Goal: Information Seeking & Learning: Find specific fact

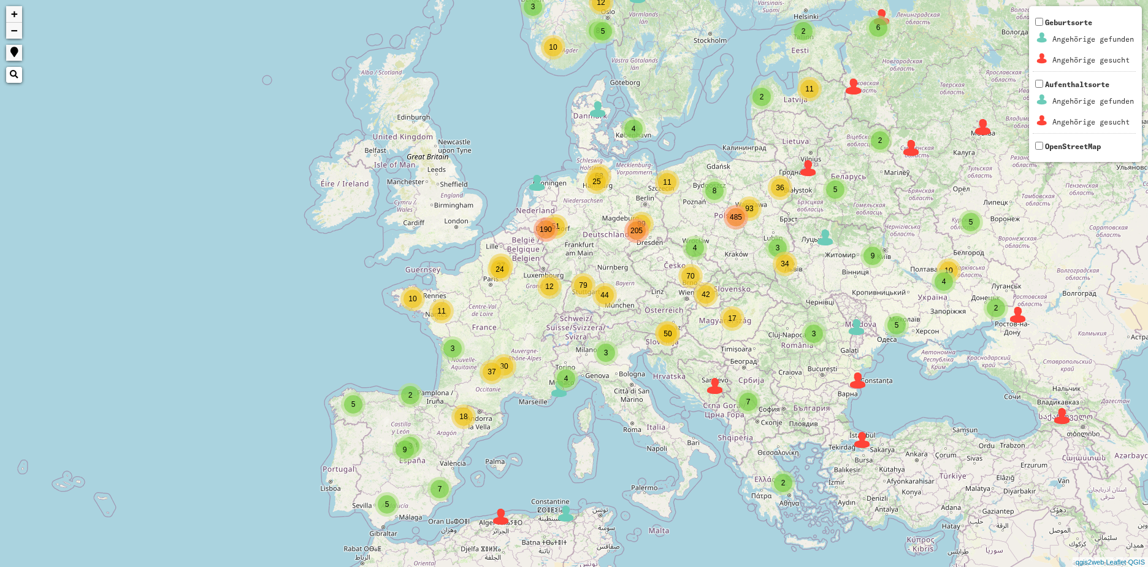
drag, startPoint x: 600, startPoint y: 263, endPoint x: 601, endPoint y: 231, distance: 32.5
click at [601, 231] on div "4 3 3 2 3 8 3 8 93 4 99 25 44 42 50 51 12 11 24 37 2 2 2 2 4 5 12 10 5 5 2 2 2 …" at bounding box center [574, 283] width 1148 height 567
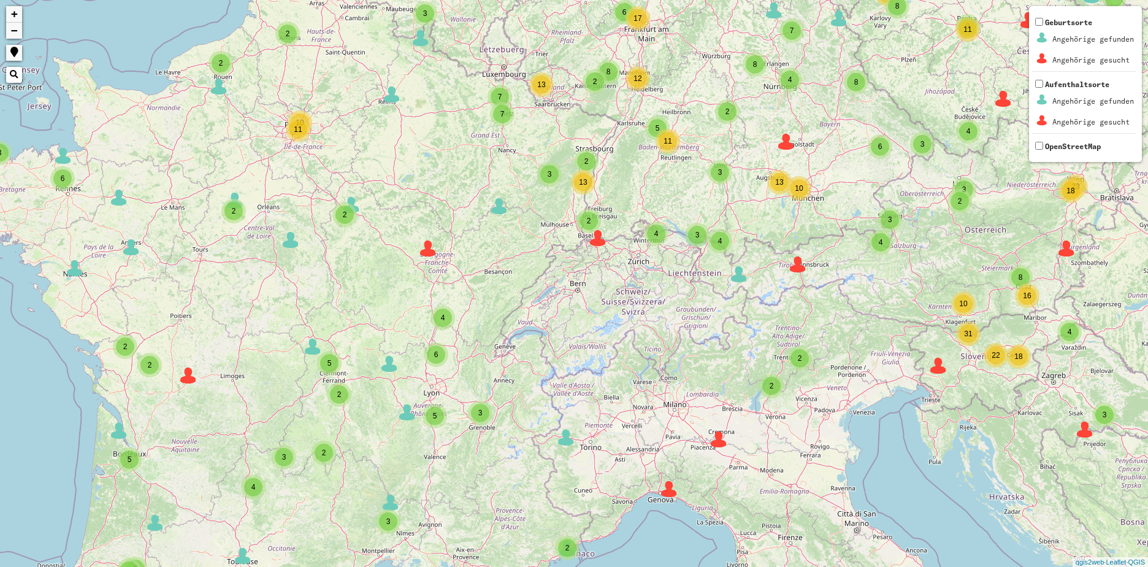
drag, startPoint x: 605, startPoint y: 253, endPoint x: 598, endPoint y: 301, distance: 48.9
click at [598, 301] on div "2 2 2 6 2 2 2 2 6 3 6 3 10 54 2 3 3 4 2 42 8 6 7 12 5 2 2 18 2 3 3 2 2 3 5 8 10…" at bounding box center [574, 283] width 1148 height 567
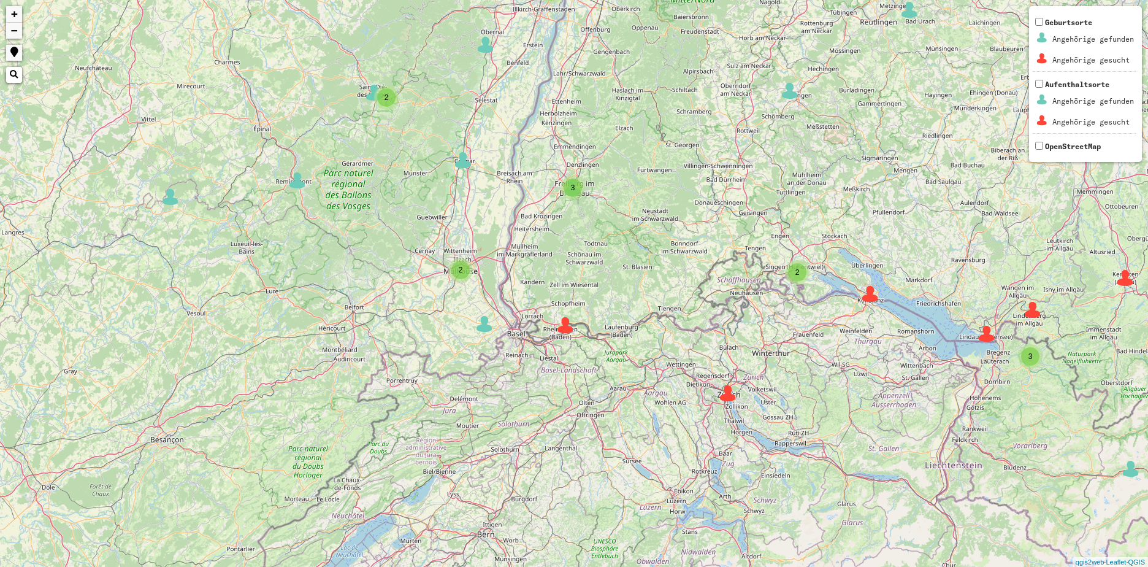
drag, startPoint x: 546, startPoint y: 178, endPoint x: 554, endPoint y: 385, distance: 206.2
click at [554, 385] on div "3 3 3 2 4 2 8 3 4 2 5 2 4 4 5 5 2 2 8 2 3 2 6 2 2 2 3 2 2 6 2 2 3 3 2 2 2 6 3 9…" at bounding box center [574, 283] width 1148 height 567
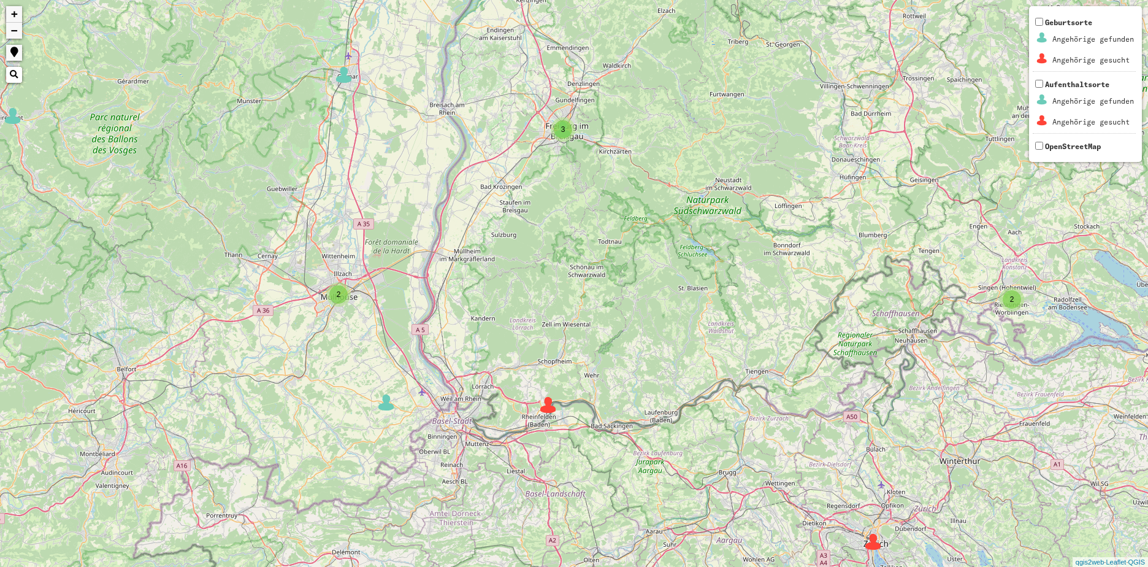
click at [564, 130] on span "3" at bounding box center [563, 129] width 4 height 9
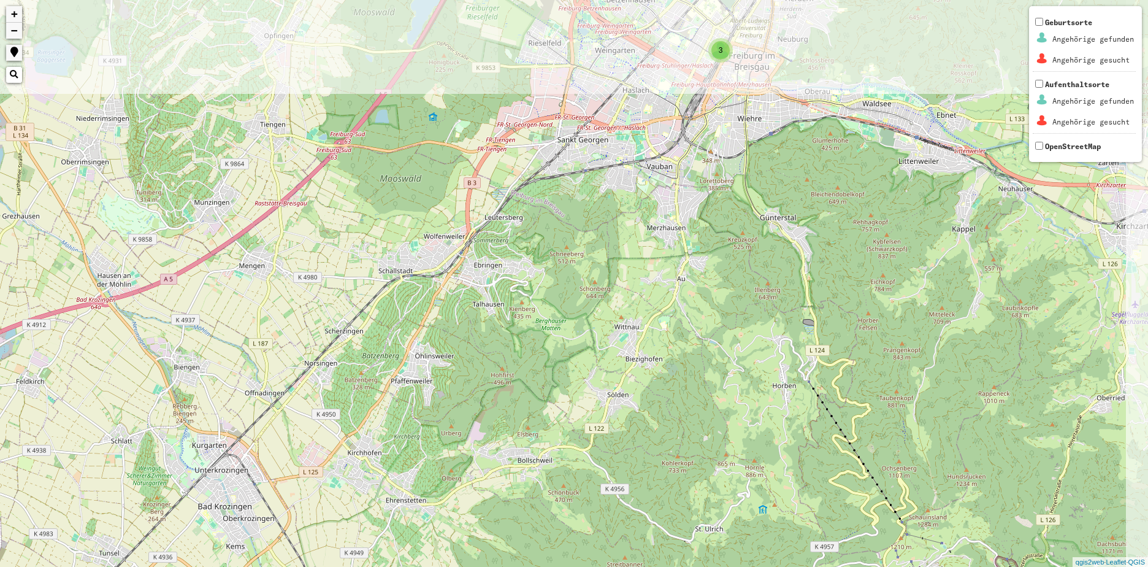
drag, startPoint x: 584, startPoint y: 132, endPoint x: 507, endPoint y: 490, distance: 366.3
click at [507, 490] on div "2 3 + − Nothing found. Geburtsorte Angehörige gefunden Angehörige gesucht Aufen…" at bounding box center [574, 283] width 1148 height 567
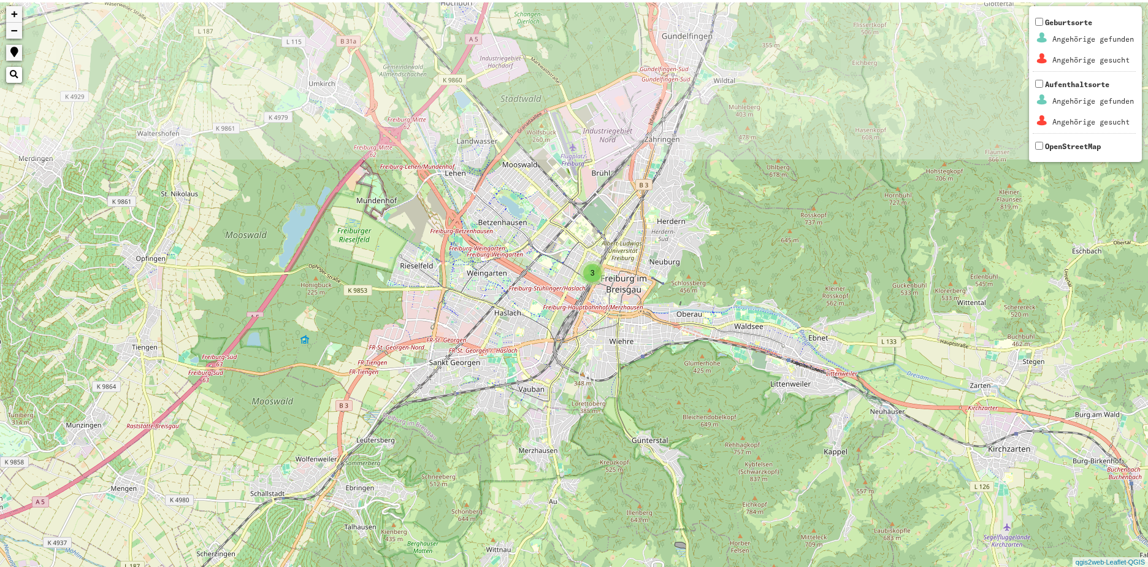
drag, startPoint x: 597, startPoint y: 101, endPoint x: 470, endPoint y: 313, distance: 248.1
click at [470, 313] on div "3 + − Nothing found. Geburtsorte Angehörige gefunden Angehörige gesucht Aufenth…" at bounding box center [574, 283] width 1148 height 567
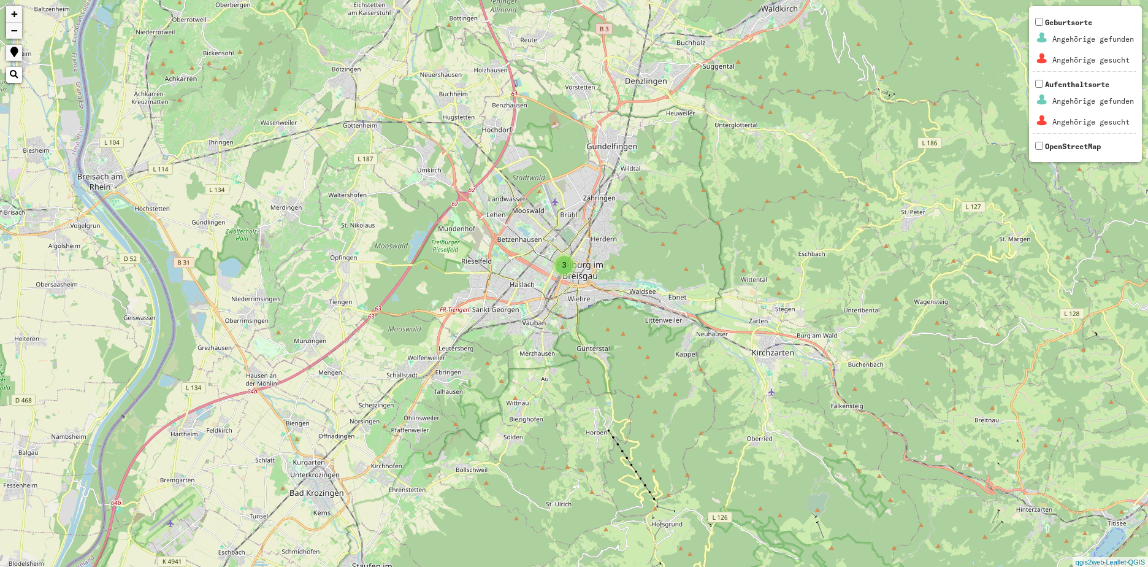
click at [561, 269] on div "3" at bounding box center [564, 265] width 18 height 18
click at [563, 246] on img at bounding box center [564, 246] width 18 height 18
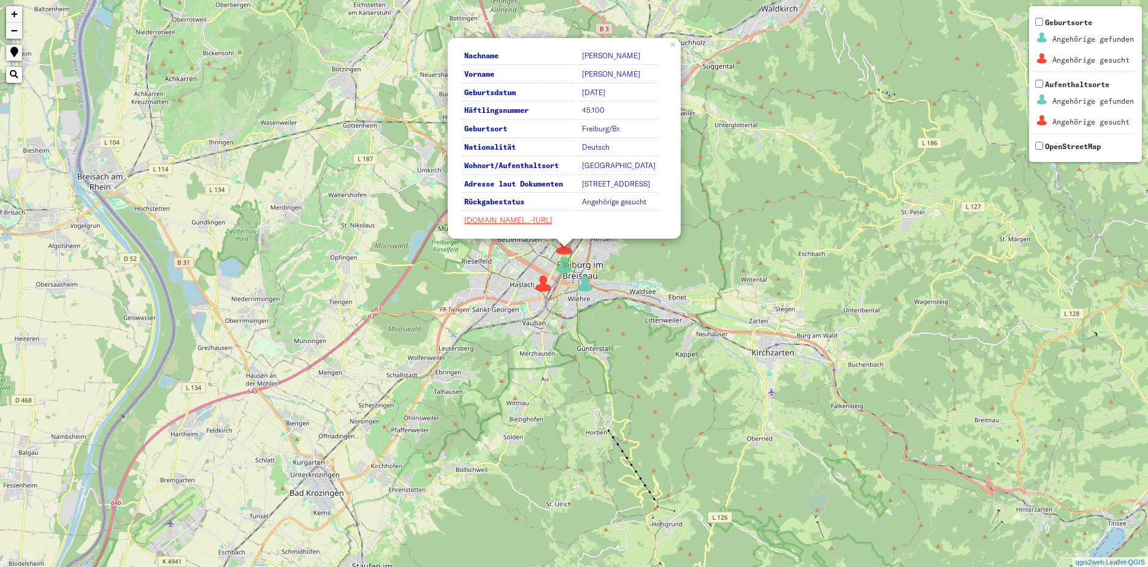
click at [542, 286] on img at bounding box center [543, 283] width 18 height 18
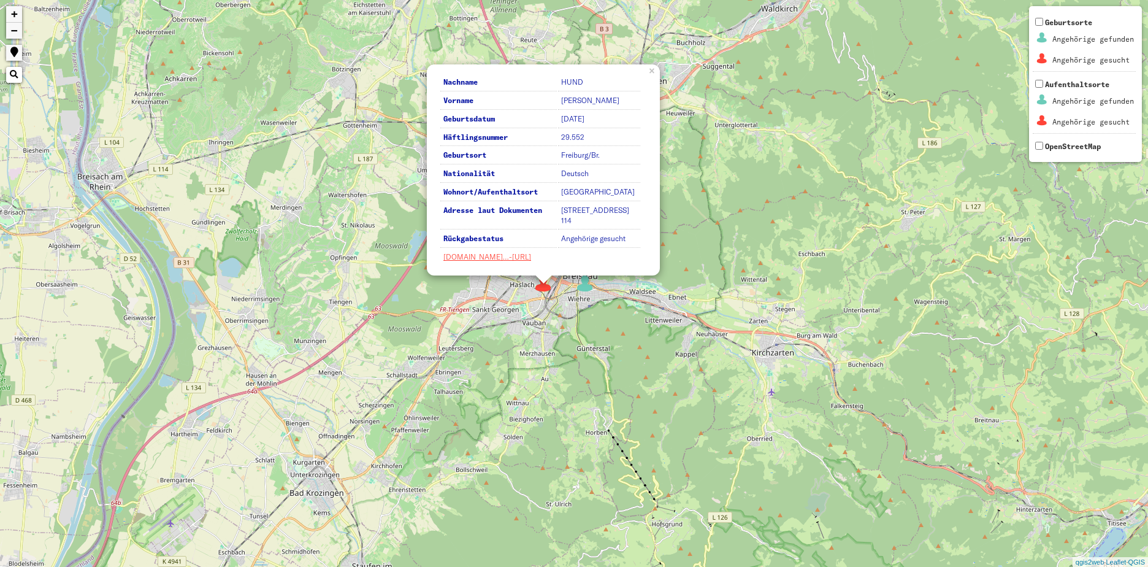
click at [588, 303] on div "2 3 Nachname HUND Vorname [PERSON_NAME] Geburtsdatum [DATE] Häftlingsnummer 29.…" at bounding box center [574, 283] width 1148 height 567
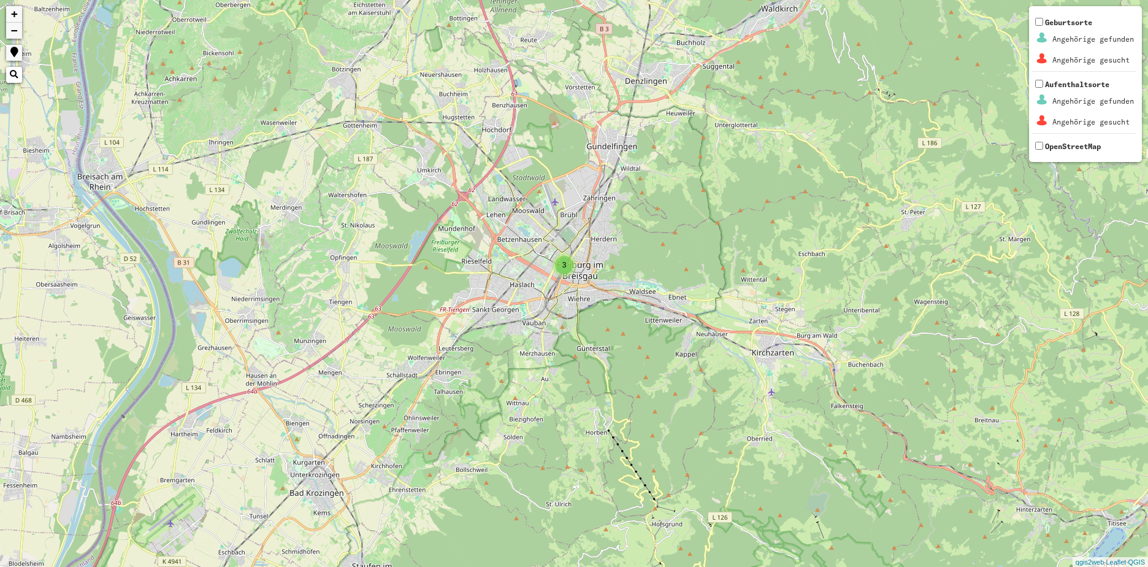
click at [564, 271] on div "3" at bounding box center [564, 265] width 18 height 18
click at [565, 246] on img at bounding box center [564, 246] width 18 height 18
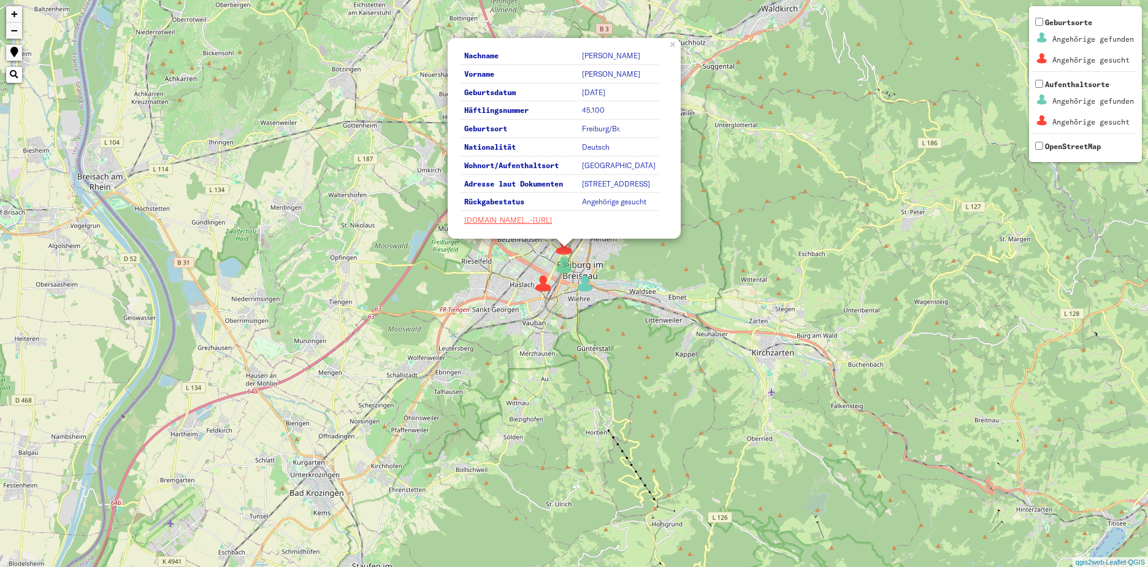
click at [585, 283] on img at bounding box center [585, 283] width 18 height 18
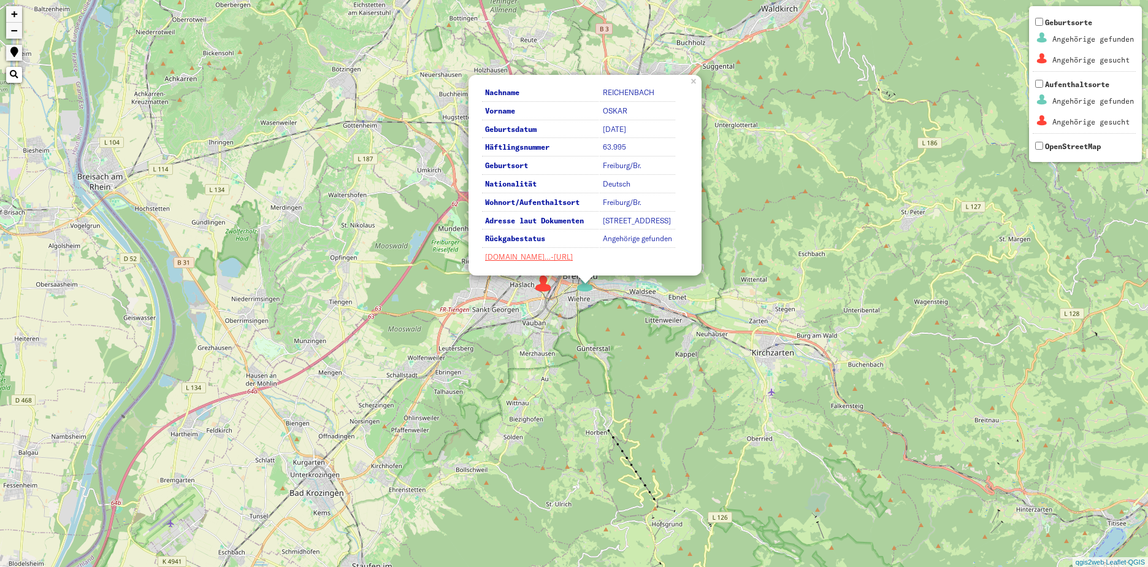
click at [565, 301] on div "2 3 Nachname [PERSON_NAME] Vorname [PERSON_NAME] Geburtsdatum [DATE] Häftlingsn…" at bounding box center [574, 283] width 1148 height 567
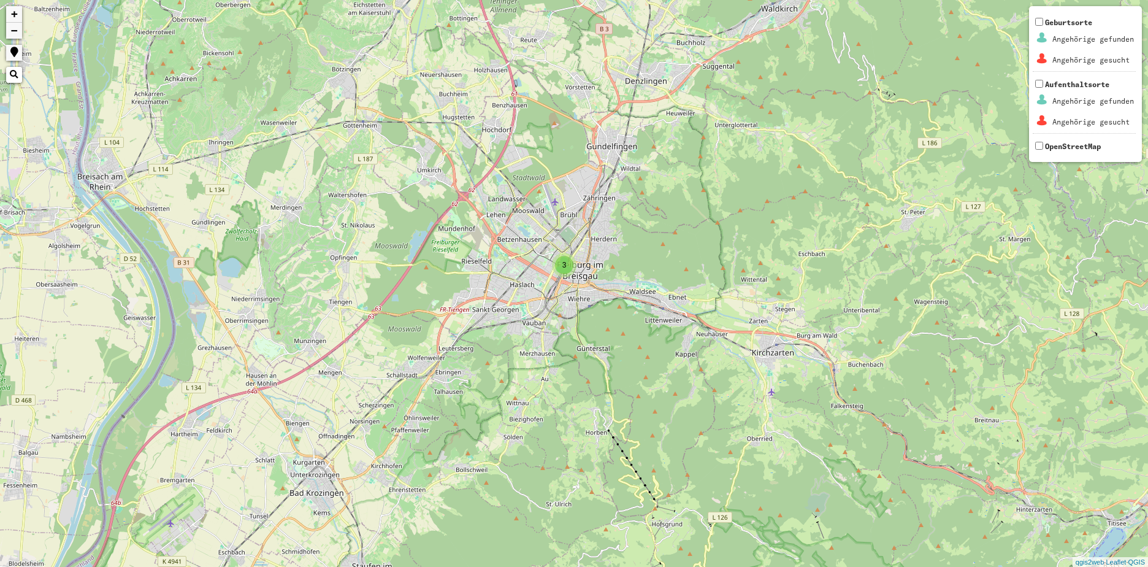
click at [566, 261] on span "3" at bounding box center [564, 265] width 4 height 9
click at [564, 239] on img at bounding box center [564, 246] width 18 height 18
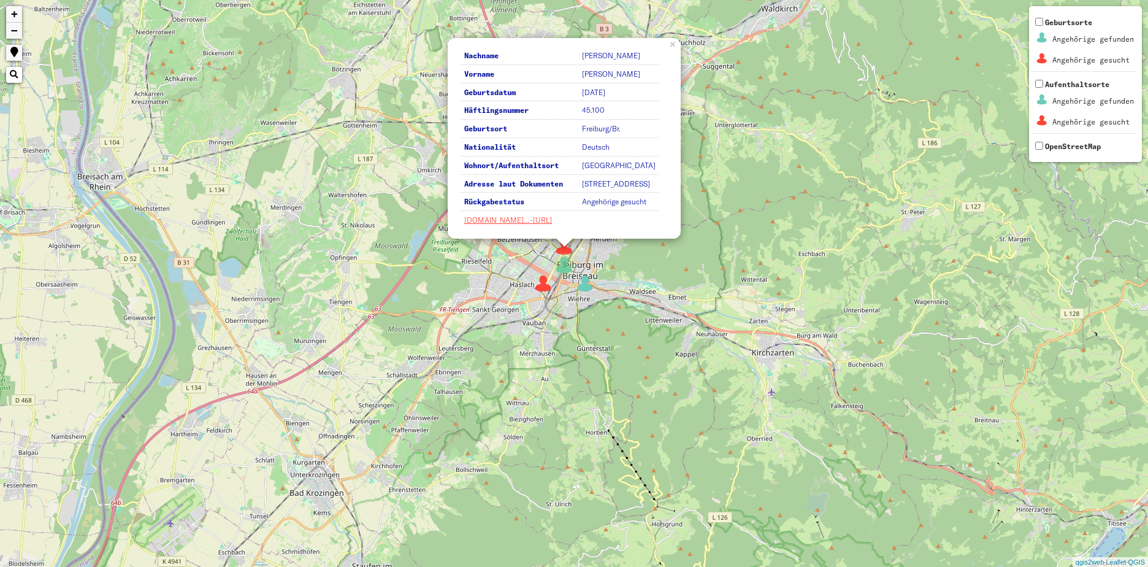
click at [540, 281] on img at bounding box center [543, 283] width 18 height 18
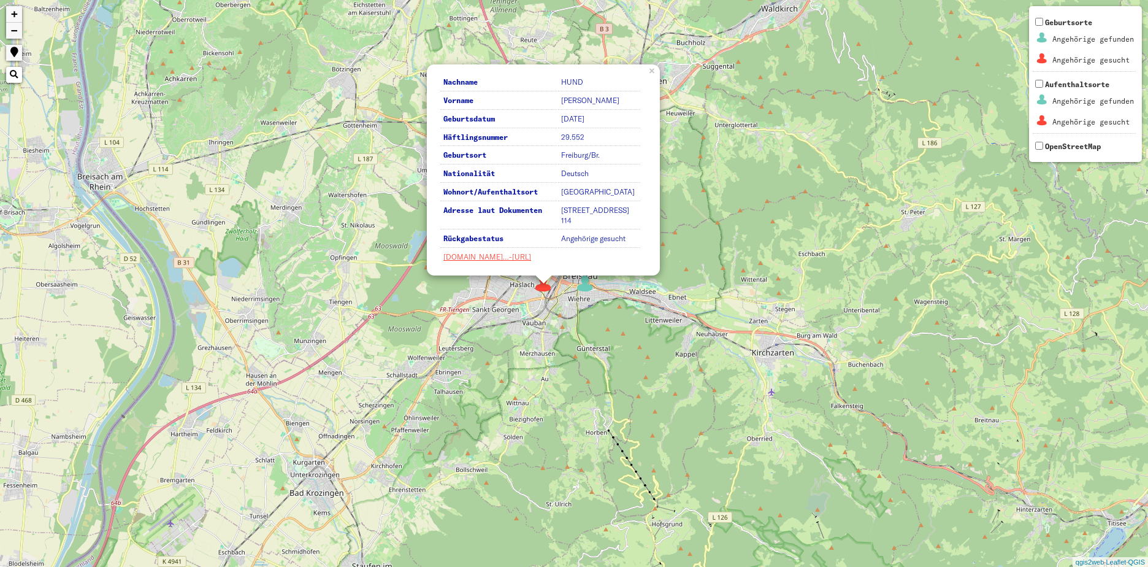
click at [502, 286] on div "2 3 Nachname HUND Vorname [PERSON_NAME] Geburtsdatum [DATE] Häftlingsnummer 29.…" at bounding box center [574, 283] width 1148 height 567
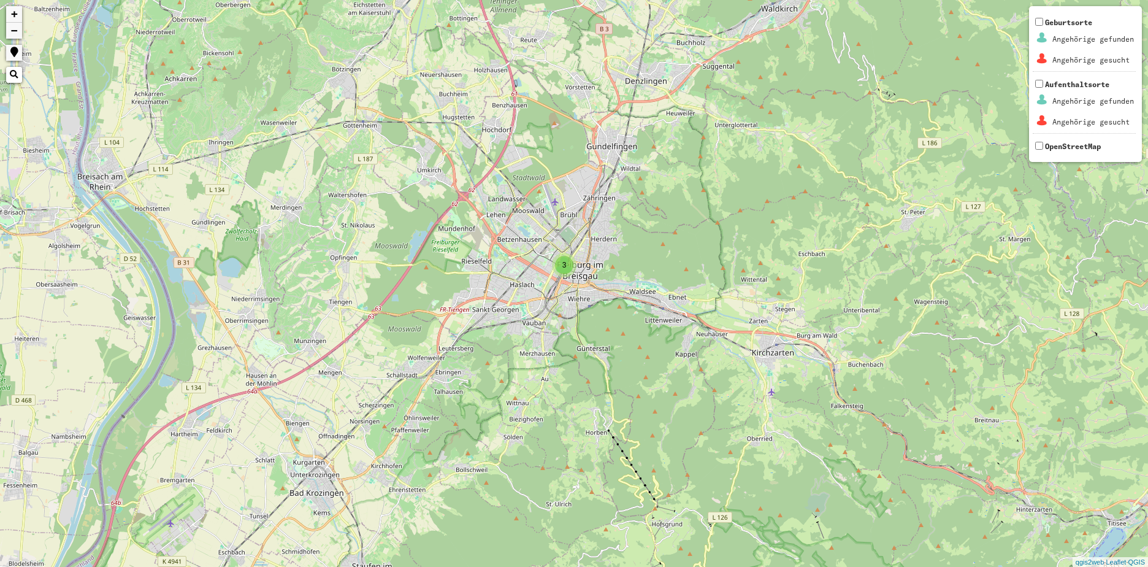
click at [560, 271] on div "3" at bounding box center [564, 265] width 18 height 18
click at [559, 244] on img at bounding box center [564, 246] width 18 height 18
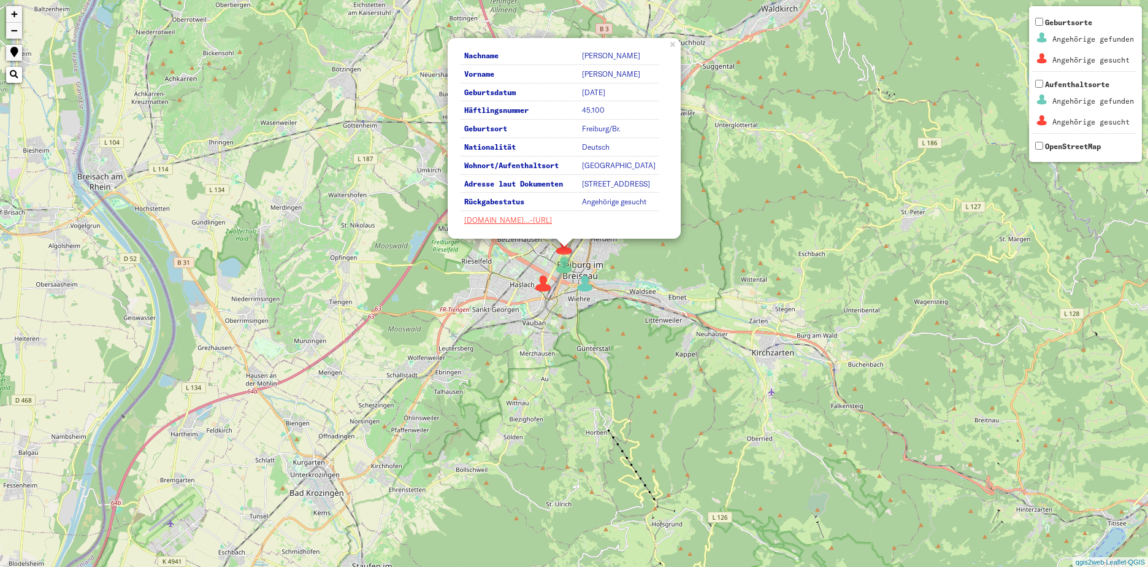
click at [540, 286] on img at bounding box center [543, 283] width 18 height 18
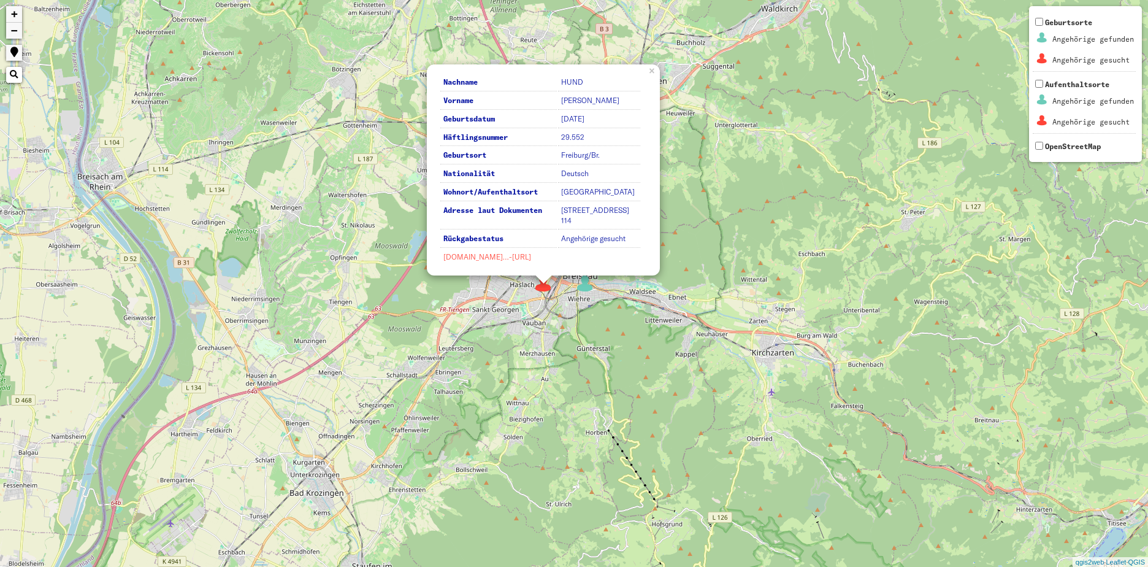
click at [479, 256] on link "[DOMAIN_NAME]…-[URL]" at bounding box center [487, 256] width 88 height 9
click at [569, 327] on div "2 3 Nachname HUND Vorname [PERSON_NAME] Geburtsdatum [DATE] Häftlingsnummer 29.…" at bounding box center [574, 283] width 1148 height 567
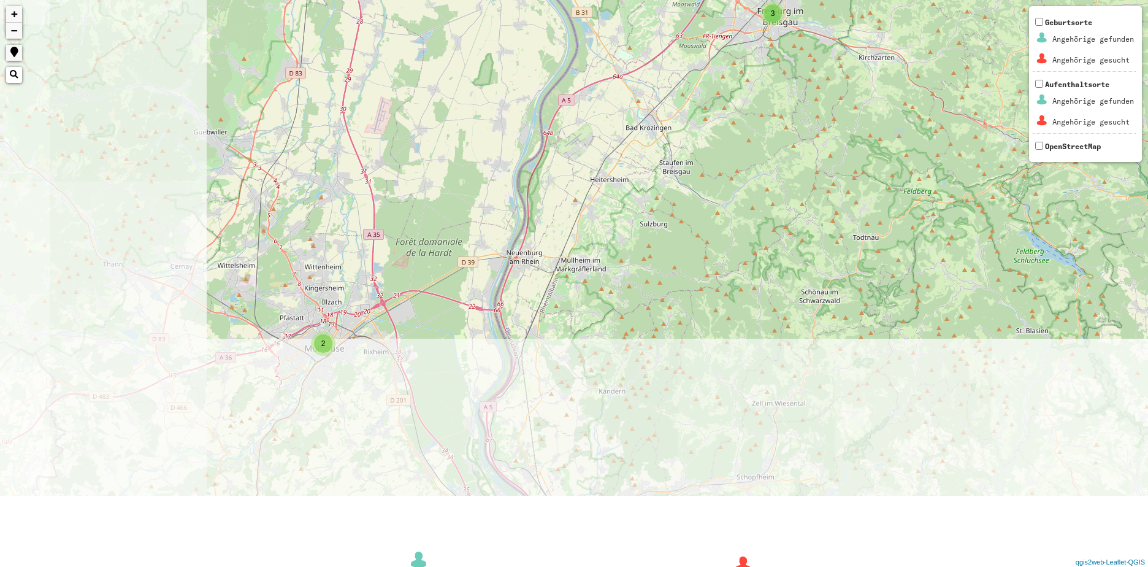
drag, startPoint x: 452, startPoint y: 374, endPoint x: 667, endPoint y: 85, distance: 360.7
click at [667, 85] on div "2 3 3 2 + − Nothing found. Geburtsorte Angehörige gefunden Angehörige gesucht A…" at bounding box center [574, 283] width 1148 height 567
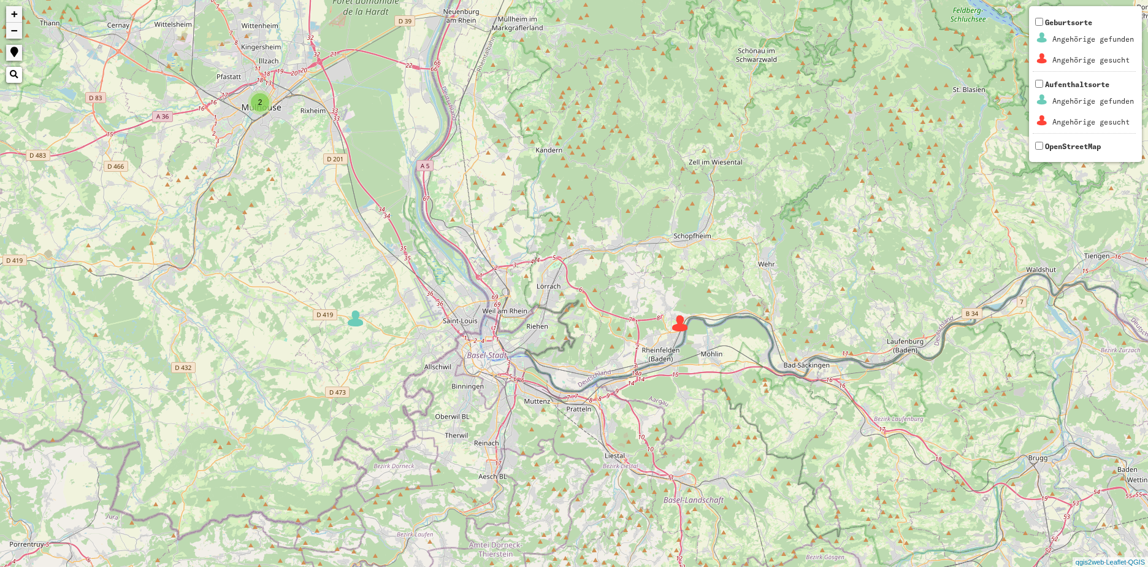
drag, startPoint x: 544, startPoint y: 381, endPoint x: 480, endPoint y: 155, distance: 235.1
click at [480, 155] on div "2 3 2 + − Nothing found. Geburtsorte Angehörige gefunden Angehörige gesucht Auf…" at bounding box center [574, 283] width 1148 height 567
click at [676, 323] on img at bounding box center [680, 323] width 18 height 18
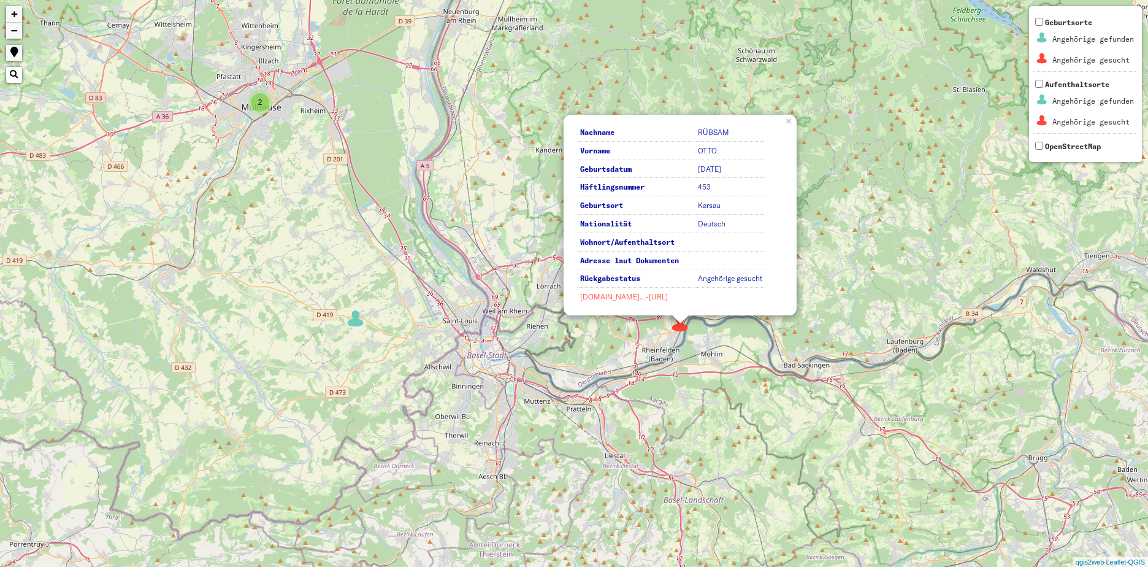
click at [621, 296] on link "[DOMAIN_NAME]…-[URL]" at bounding box center [624, 296] width 88 height 9
click at [504, 316] on div "2 3 2 Nachname RÜBSAM Vorname [PERSON_NAME] Geburtsdatum [DATE] Häftlingsnummer…" at bounding box center [574, 283] width 1148 height 567
click at [787, 121] on link "×" at bounding box center [790, 120] width 13 height 11
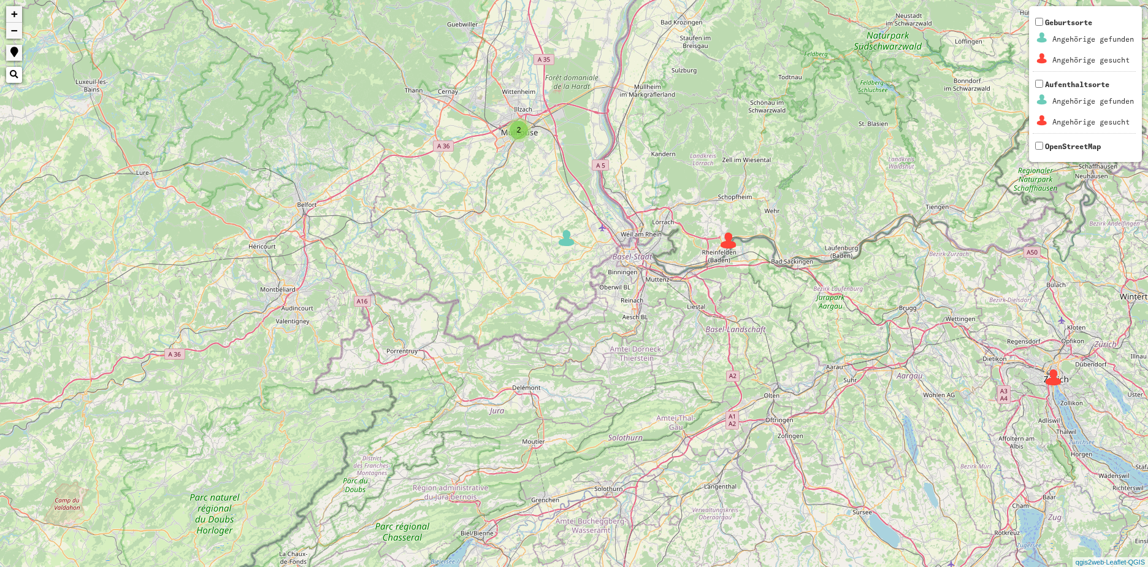
click at [565, 247] on div "2 2 2 2 2 3 3 2 4 + − Nothing found. Geburtsorte Angehörige gefunden Angehörige…" at bounding box center [574, 283] width 1148 height 567
click at [564, 241] on img at bounding box center [566, 238] width 18 height 18
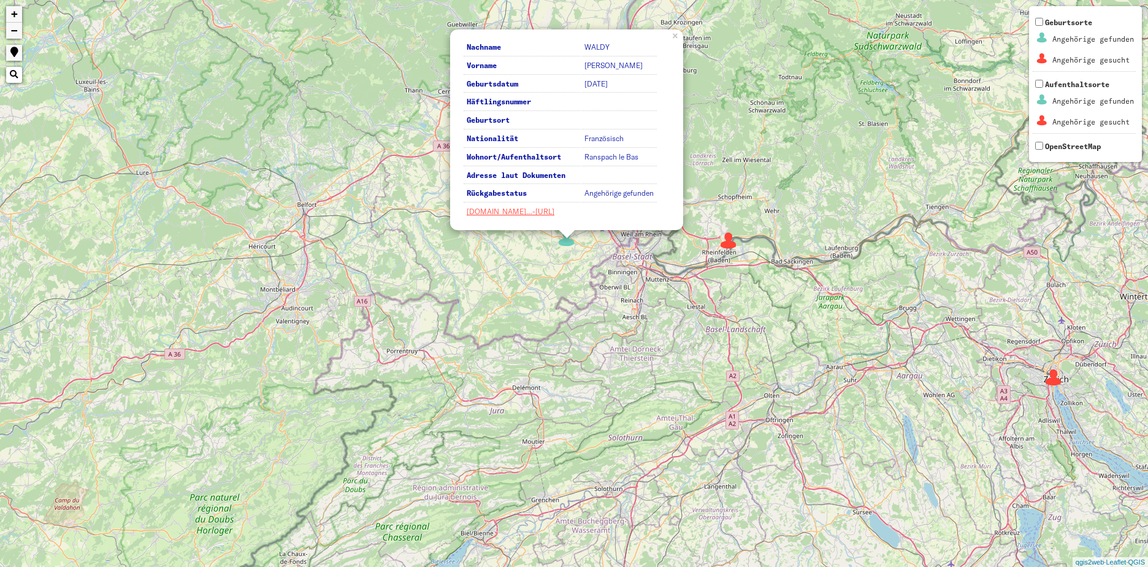
click at [605, 272] on div "2 2 2 2 2 3 3 2 4 Nachname [PERSON_NAME] Vorname [PERSON_NAME] Geburtsdatum [DA…" at bounding box center [574, 283] width 1148 height 567
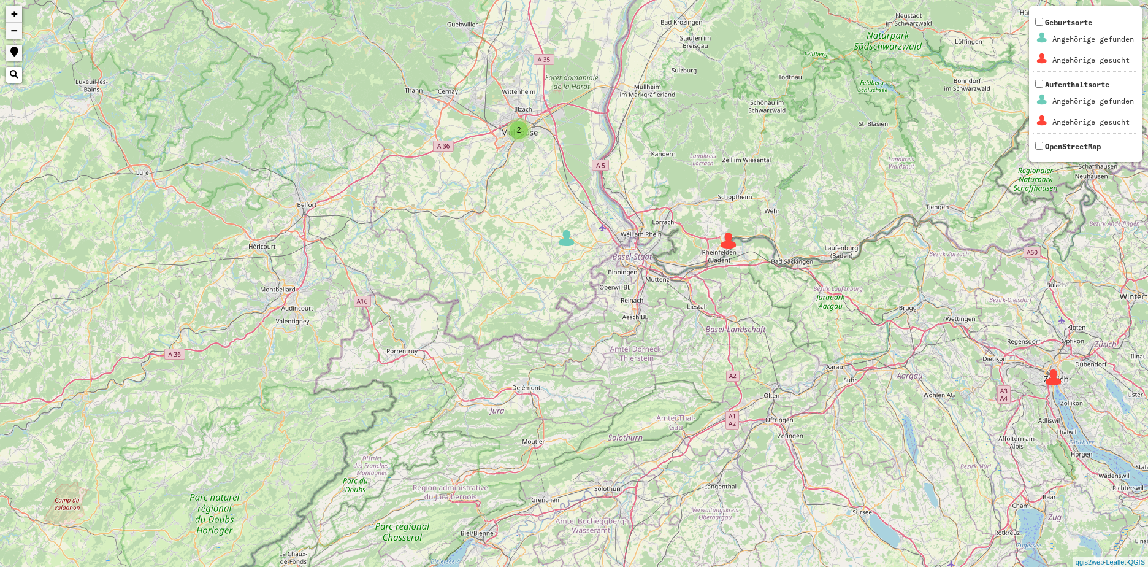
click at [526, 137] on div "2" at bounding box center [519, 130] width 25 height 25
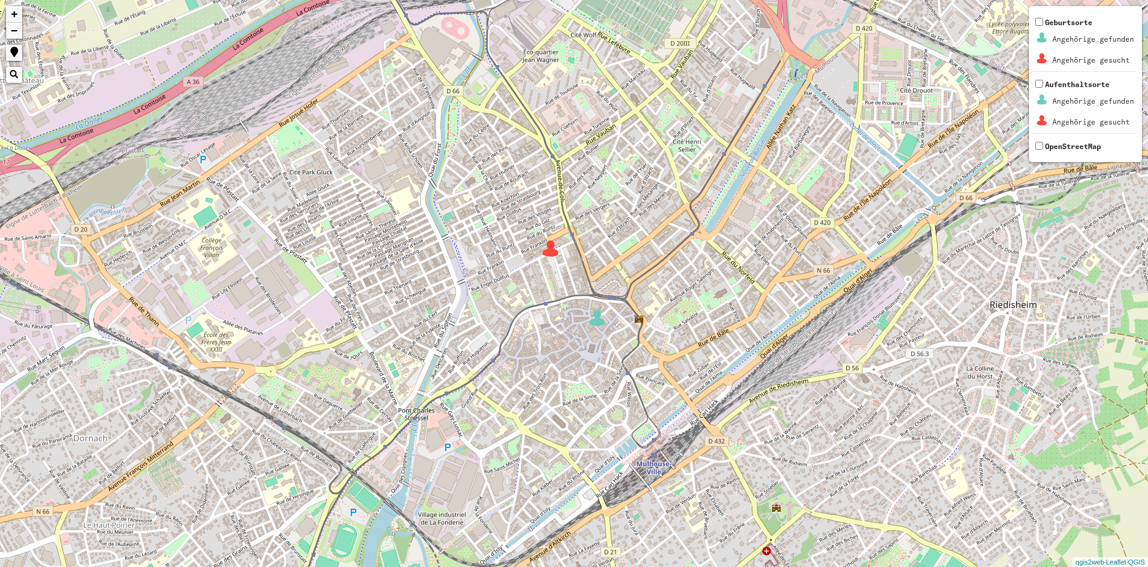
click at [550, 250] on img at bounding box center [551, 248] width 18 height 18
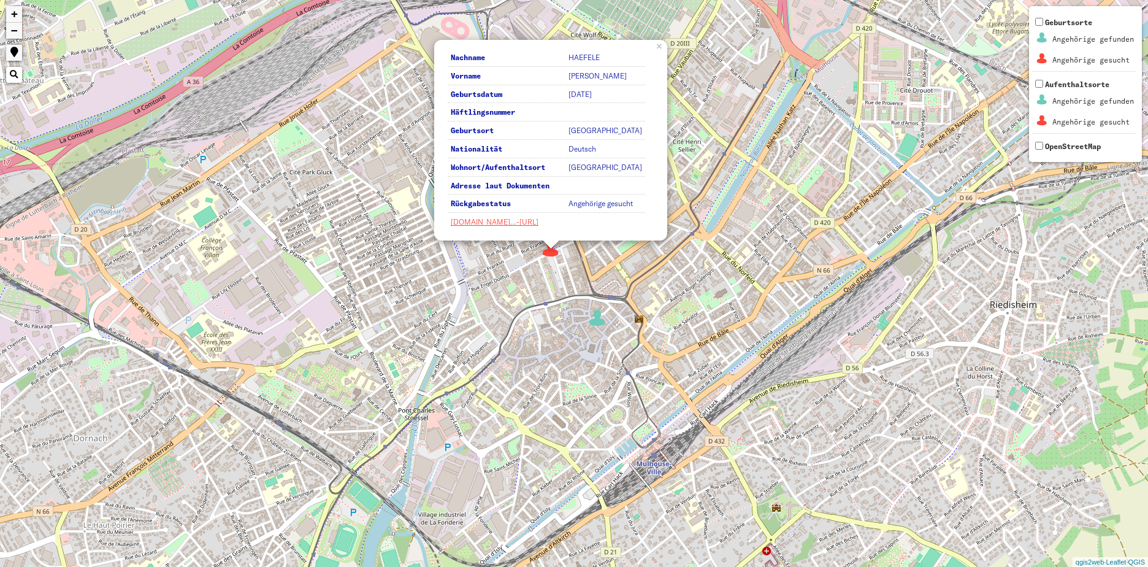
click at [602, 321] on img at bounding box center [597, 317] width 18 height 18
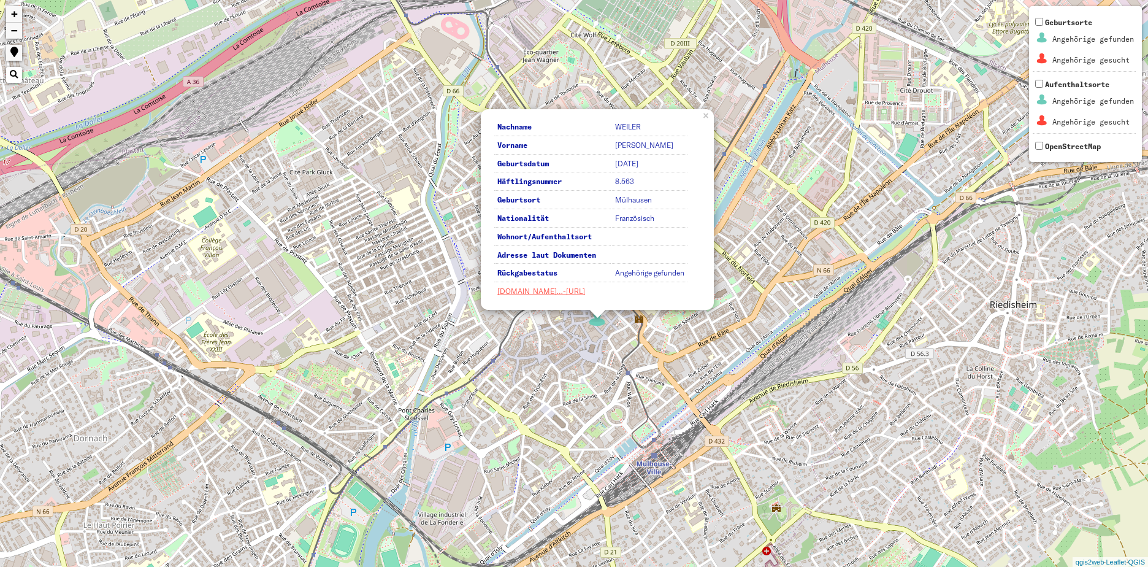
click at [808, 274] on div "Nachname WEILER Vorname [PERSON_NAME] Geburtsdatum [DATE] Häftlingsnummer 8.563…" at bounding box center [574, 283] width 1148 height 567
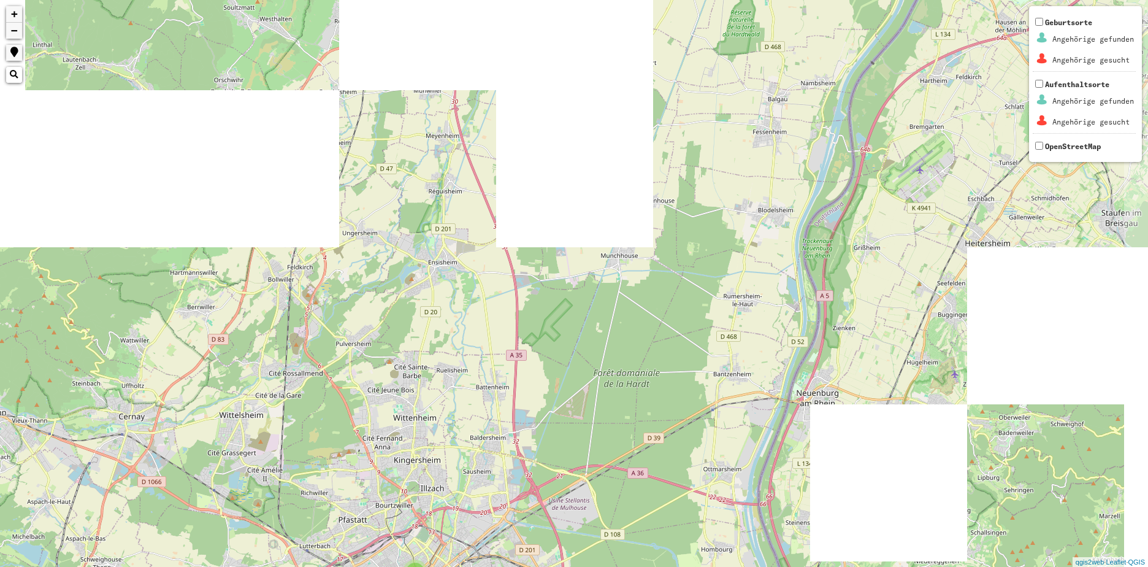
drag, startPoint x: 759, startPoint y: 193, endPoint x: 347, endPoint y: 502, distance: 515.7
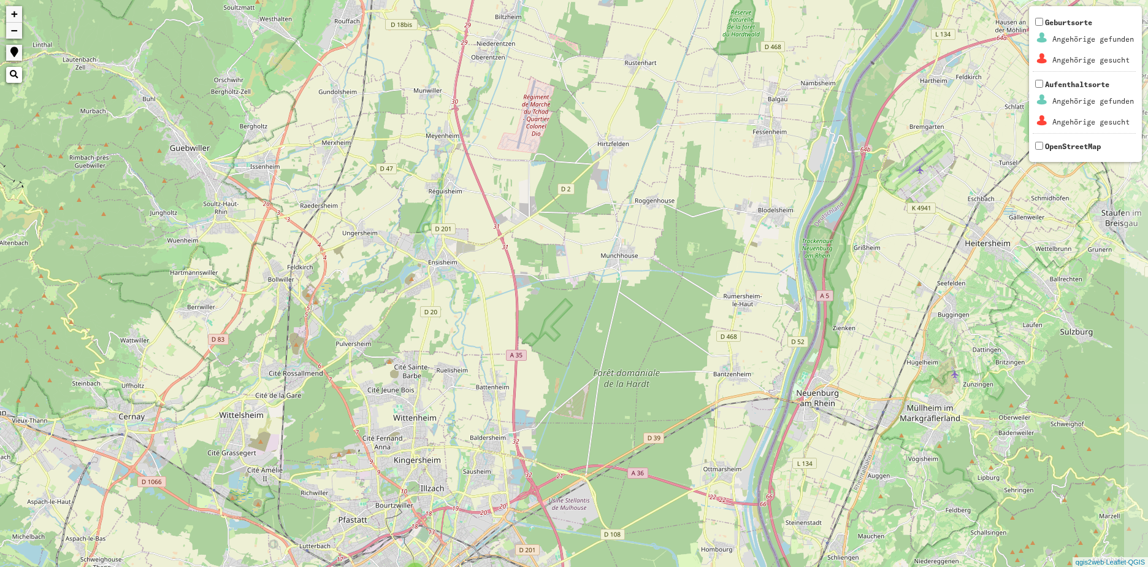
click at [347, 502] on div "2 3 + − Nothing found. Geburtsorte Angehörige gefunden Angehörige gesucht Aufen…" at bounding box center [574, 283] width 1148 height 567
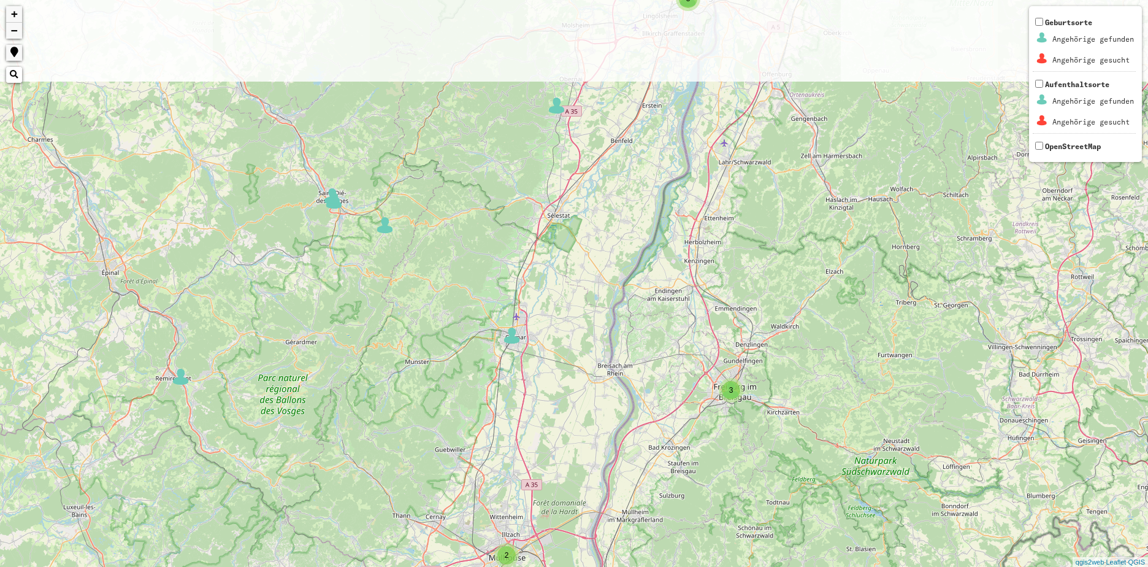
drag, startPoint x: 794, startPoint y: 213, endPoint x: 577, endPoint y: 379, distance: 273.4
click at [664, 404] on div "2 2 2 2 2 2 3 3 2 4 2 + − Nothing found. Geburtsorte Angehörige gefunden Angehö…" at bounding box center [574, 283] width 1148 height 567
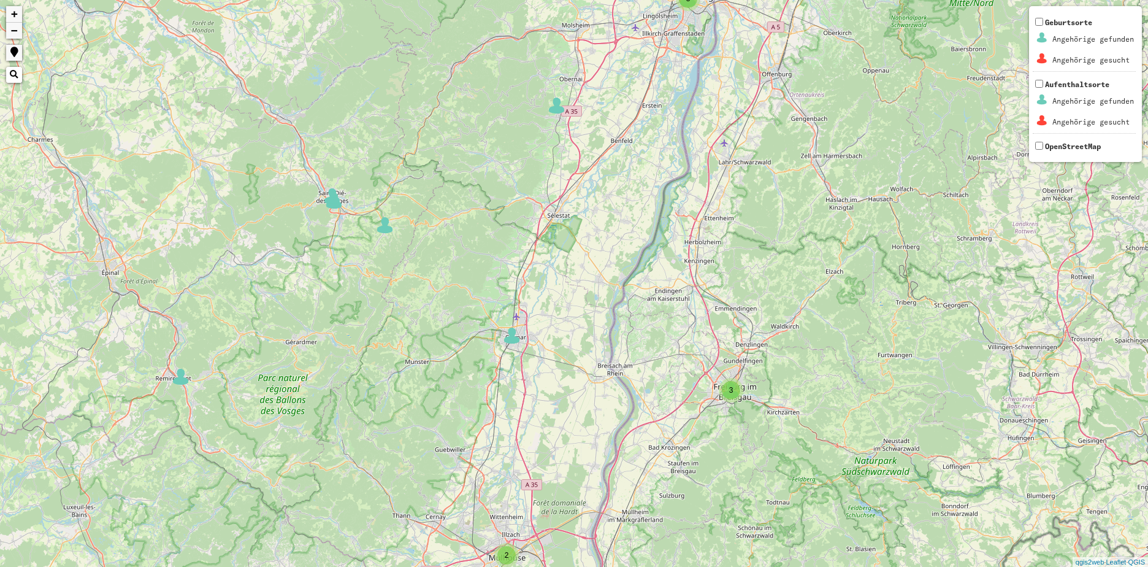
click at [513, 339] on img at bounding box center [512, 335] width 18 height 18
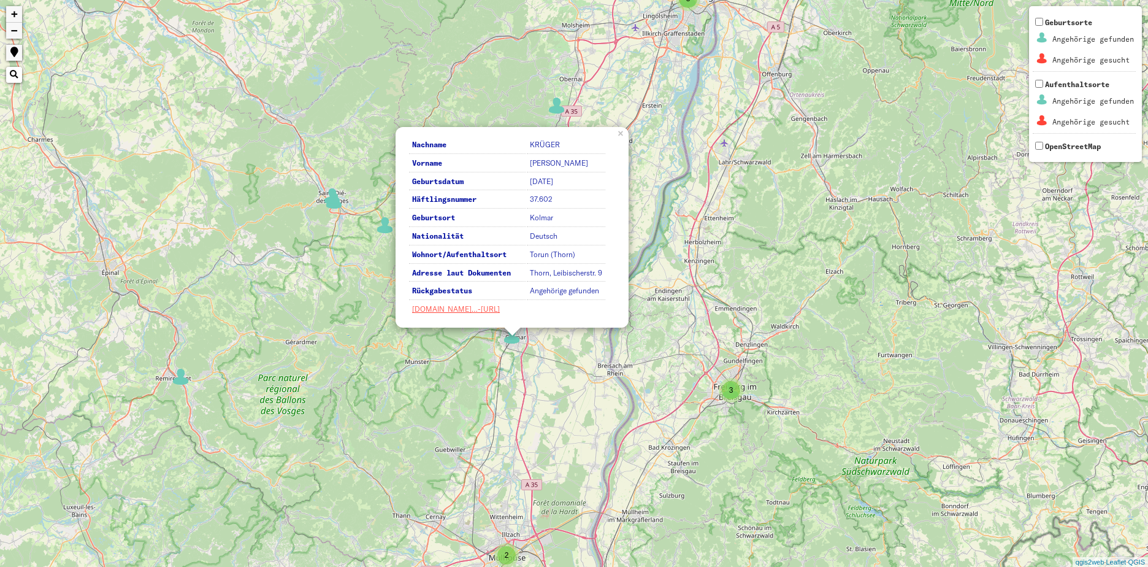
click at [862, 311] on div "2 2 2 2 2 2 3 3 2 4 2 2 2 2 2 2 Nachname [PERSON_NAME] Vorname [PERSON_NAME] Ge…" at bounding box center [574, 283] width 1148 height 567
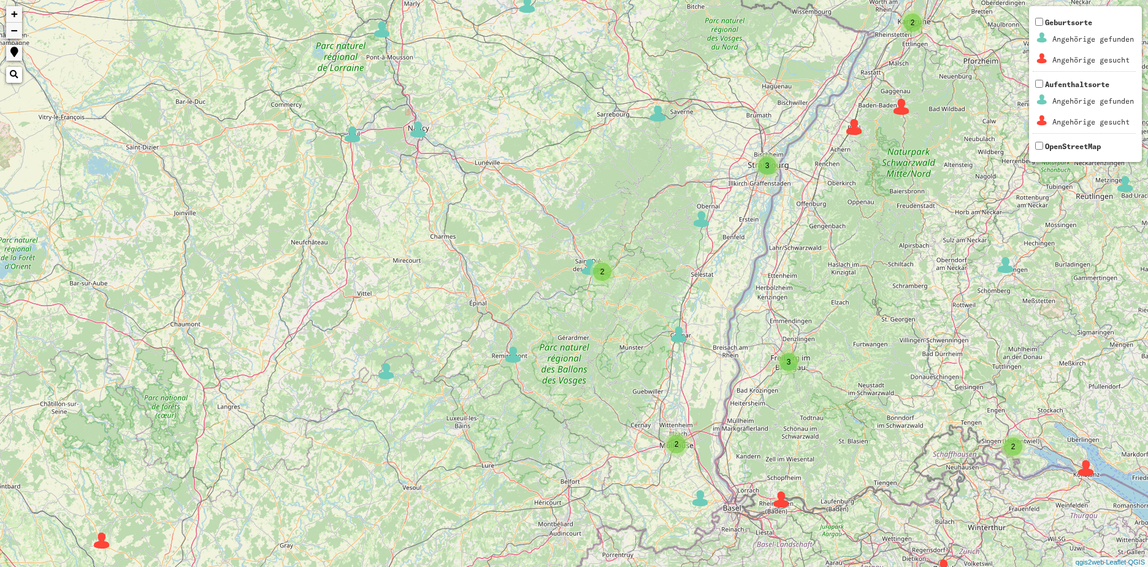
drag, startPoint x: 860, startPoint y: 309, endPoint x: 849, endPoint y: 320, distance: 14.7
click at [849, 320] on div "3 3 3 3 3 2 4 2 8 2 5 5 3 2 2 4 8 3 2 4 2 6 2 3 2 2 6 2 2 3 3 3 2 6 2 2 2 6 3 9…" at bounding box center [574, 283] width 1148 height 567
click at [703, 224] on img at bounding box center [701, 219] width 18 height 18
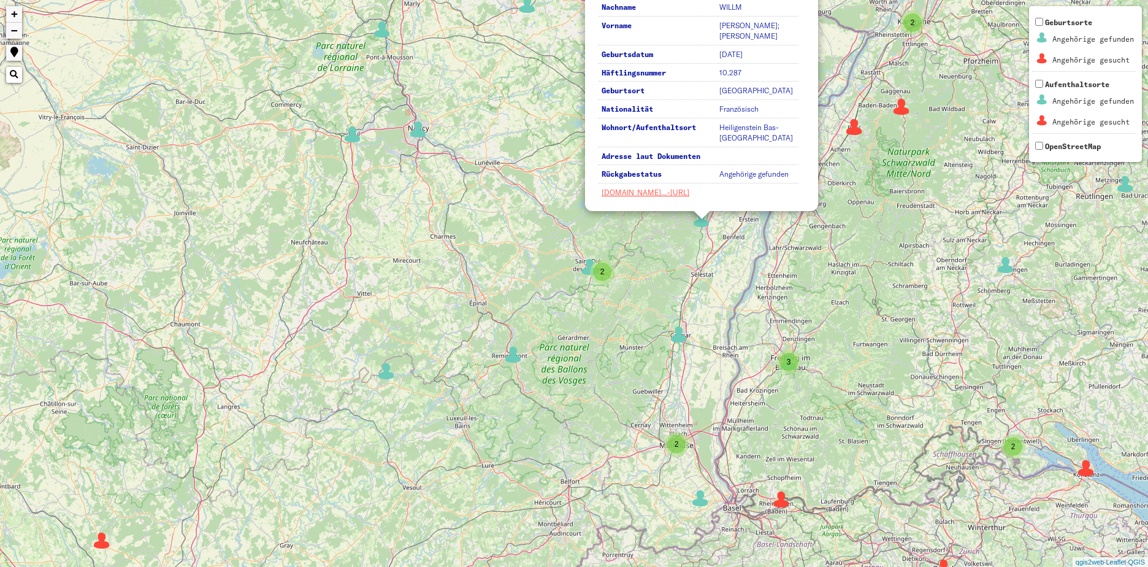
click at [736, 245] on div "3 3 3 3 3 2 4 2 8 2 5 5 3 2 2 4 8 3 2 4 2 6 2 3 2 2 6 2 2 3 3 3 2 6 2 2 2 6 3 9…" at bounding box center [574, 283] width 1148 height 567
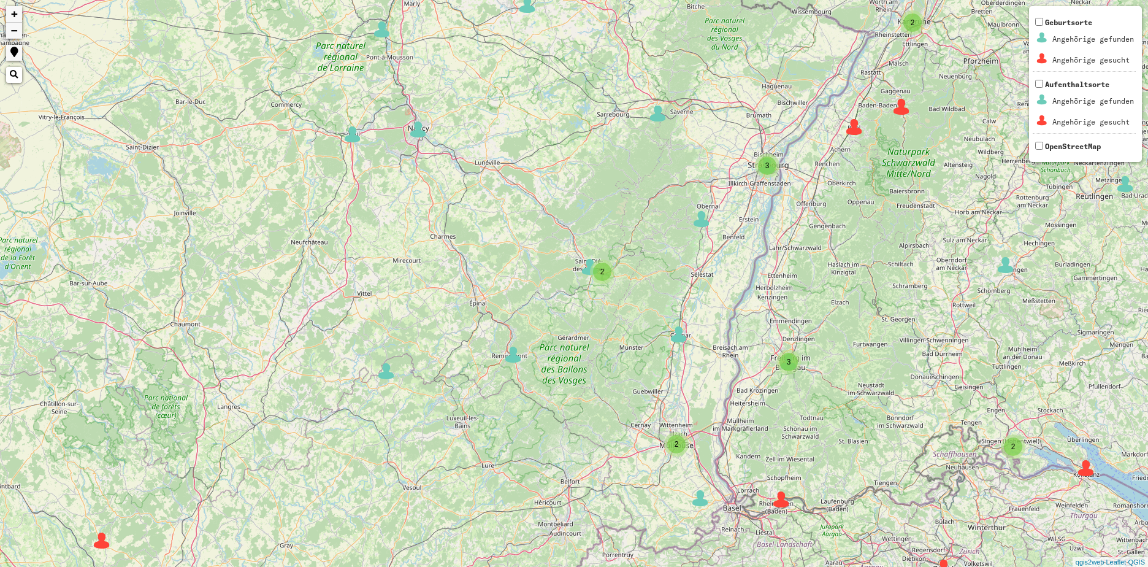
click at [858, 133] on img at bounding box center [854, 127] width 18 height 18
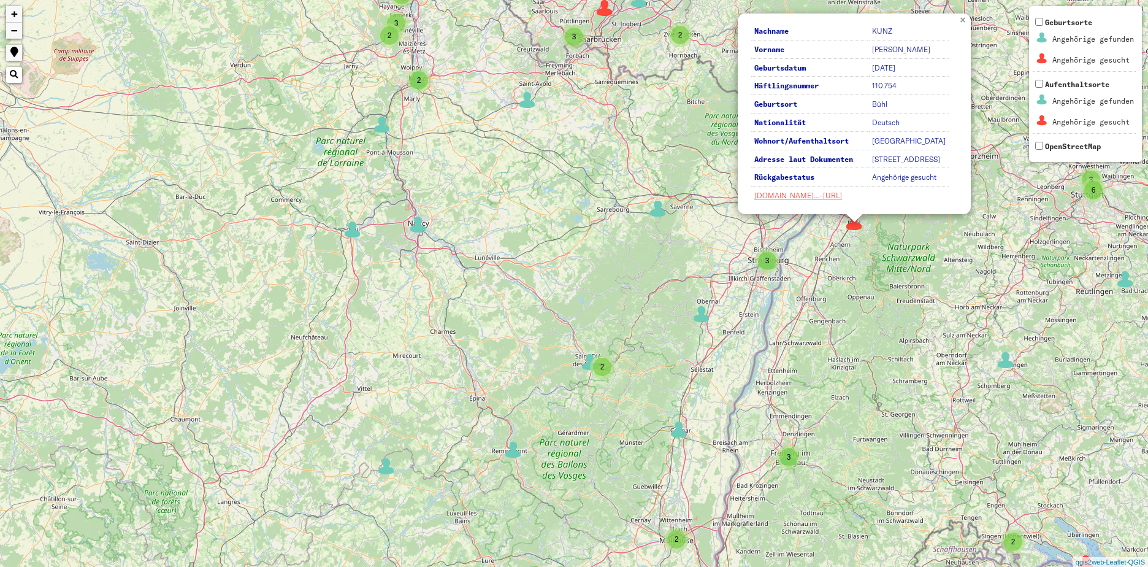
click at [965, 14] on link "×" at bounding box center [963, 18] width 13 height 11
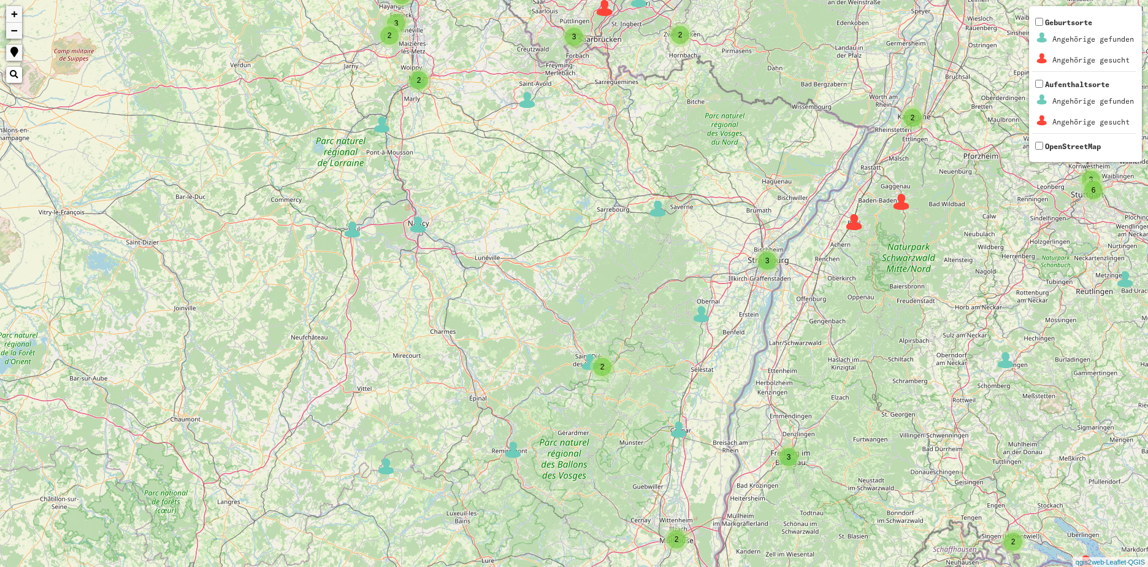
click at [903, 204] on img at bounding box center [901, 202] width 18 height 18
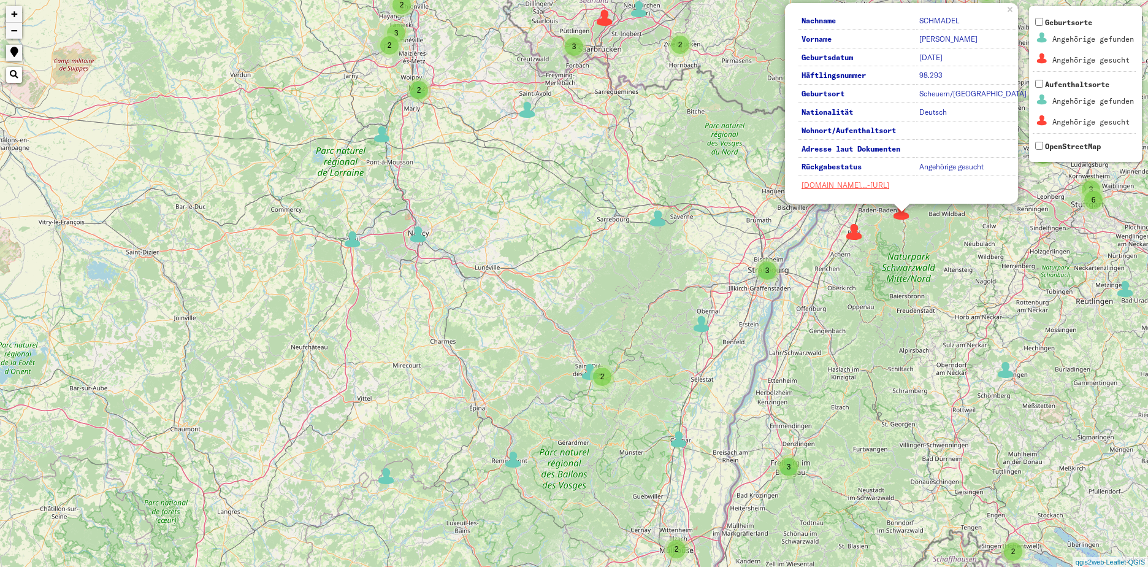
drag, startPoint x: 882, startPoint y: 260, endPoint x: 887, endPoint y: 237, distance: 23.4
click at [881, 260] on div "3 3 3 3 3 2 4 2 8 2 5 5 3 2 2 4 8 2 4 2 6 2 3 2 2 6 2 2 3 3 3 2 6 2 2 2 6 3 9 2…" at bounding box center [574, 283] width 1148 height 567
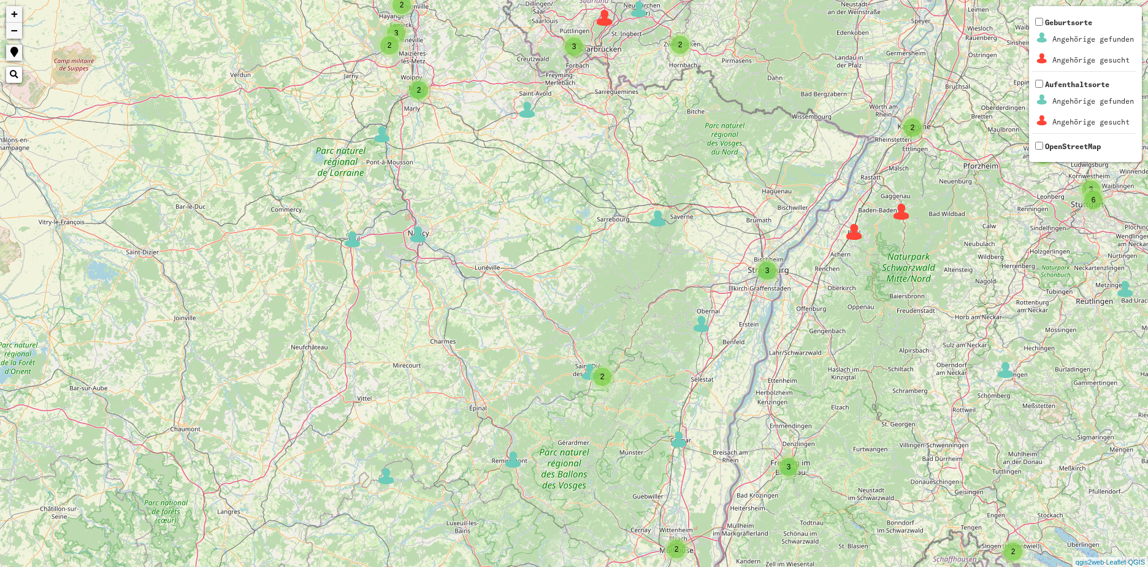
click at [917, 134] on div "2" at bounding box center [912, 127] width 18 height 18
click at [892, 129] on img at bounding box center [895, 124] width 18 height 18
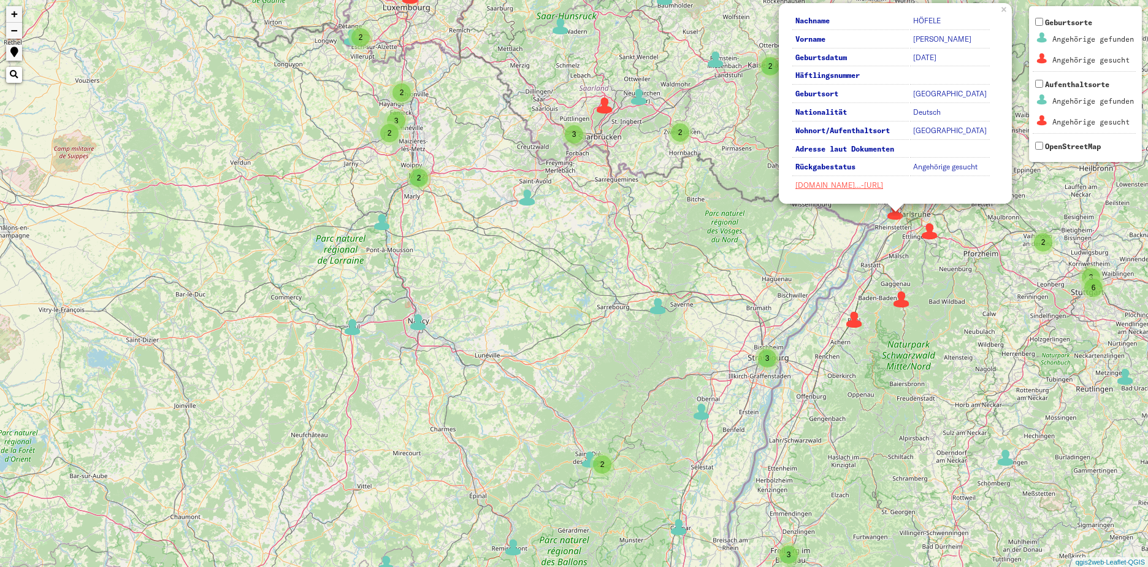
click at [929, 238] on img at bounding box center [930, 231] width 18 height 18
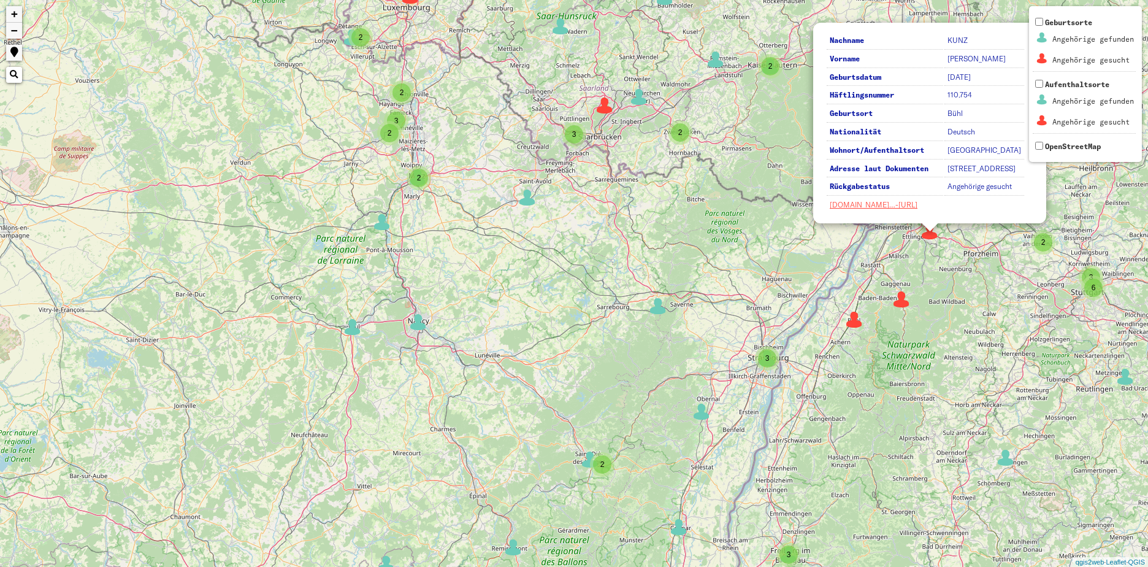
click at [964, 359] on div "3 3 3 3 3 2 4 2 8 2 5 3 2 2 4 8 2 4 2 6 2 3 2 2 6 2 2 3 3 3 2 6 2 2 2 6 3 9 2 2…" at bounding box center [574, 283] width 1148 height 567
